Goal: Browse casually: Explore the website without a specific task or goal

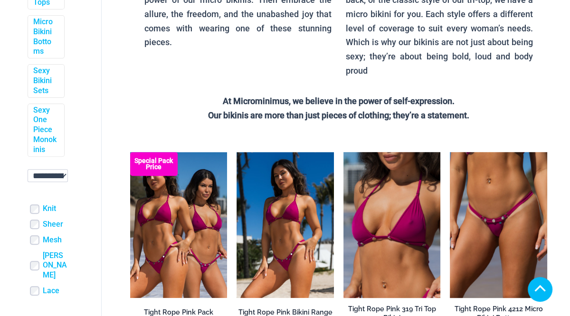
scroll to position [263, 0]
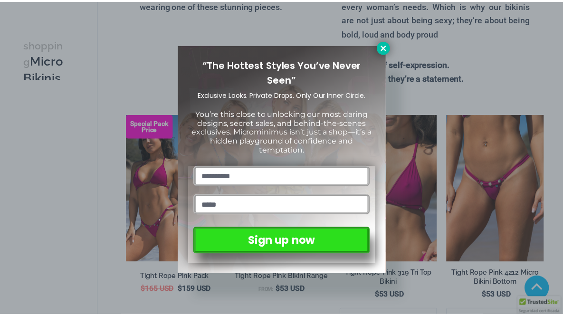
scroll to position [257, 0]
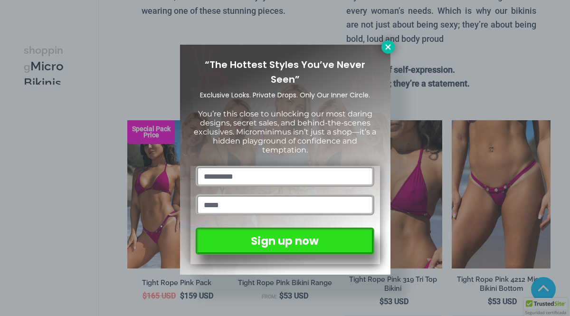
click at [384, 47] on icon at bounding box center [388, 47] width 9 height 9
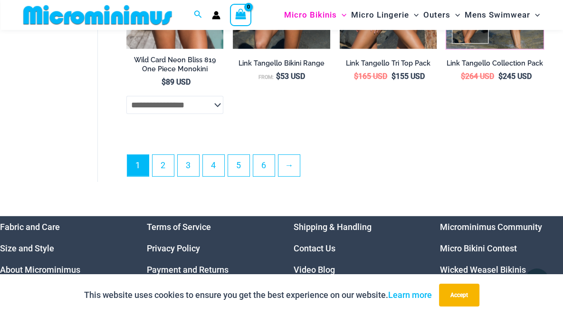
scroll to position [2186, 0]
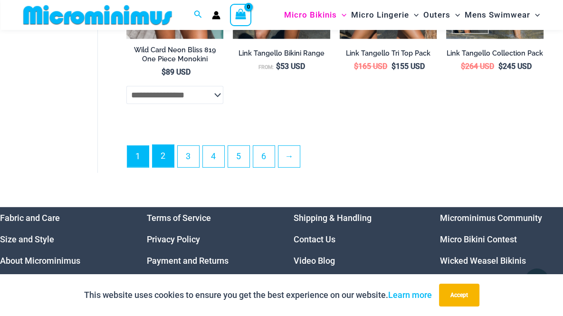
click at [155, 167] on link "2" at bounding box center [162, 156] width 21 height 22
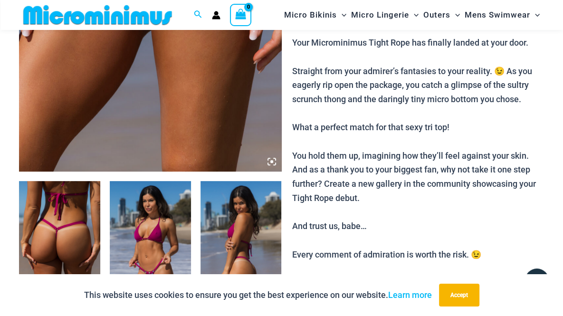
scroll to position [284, 0]
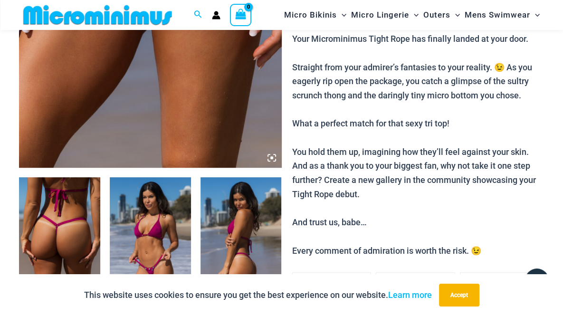
click at [271, 159] on icon at bounding box center [271, 157] width 3 height 3
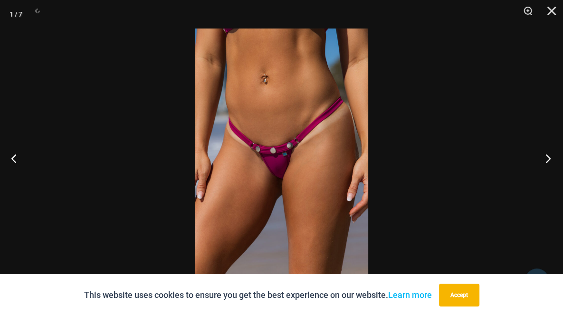
click at [553, 161] on button "Next" at bounding box center [545, 157] width 36 height 47
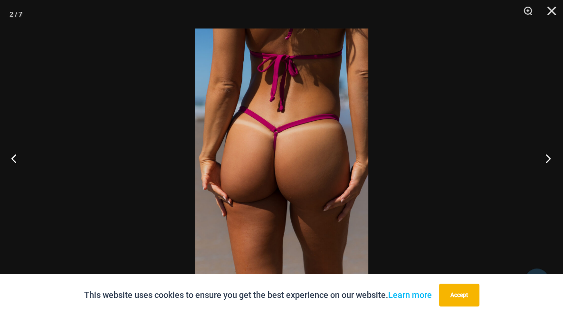
click at [545, 162] on button "Next" at bounding box center [545, 157] width 36 height 47
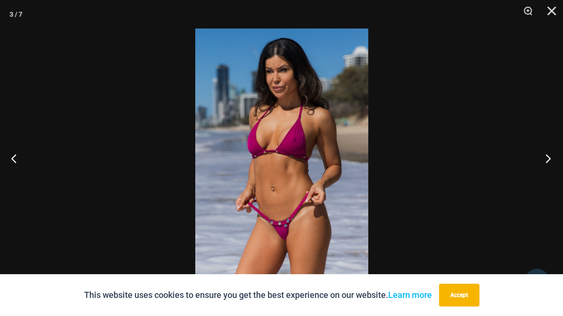
click at [545, 162] on button "Next" at bounding box center [545, 157] width 36 height 47
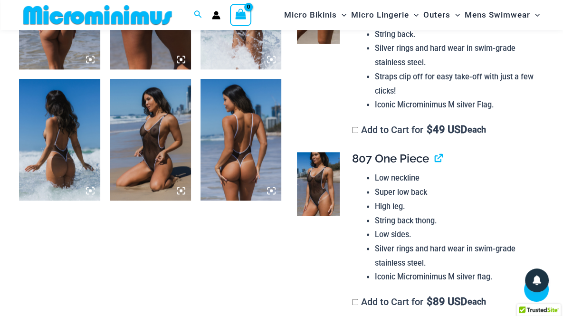
scroll to position [917, 0]
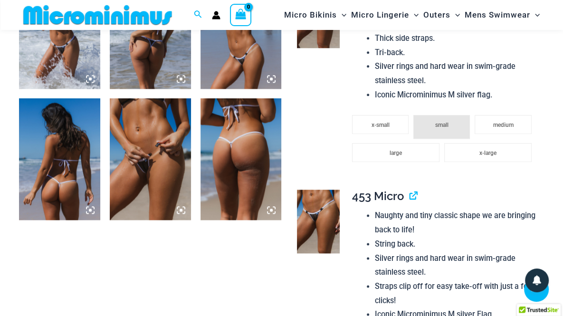
scroll to position [872, 0]
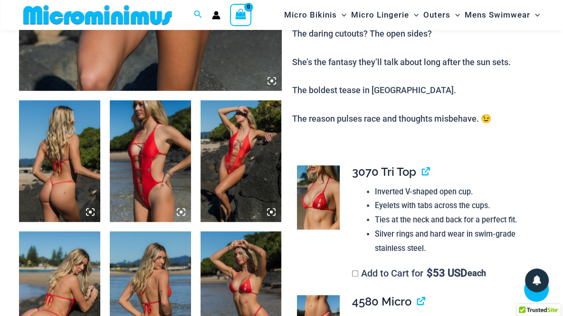
scroll to position [368, 0]
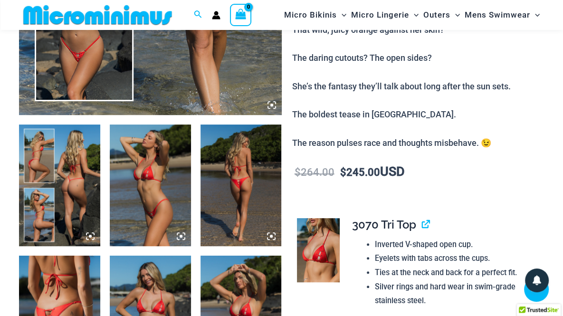
scroll to position [362, 0]
